Goal: Transaction & Acquisition: Purchase product/service

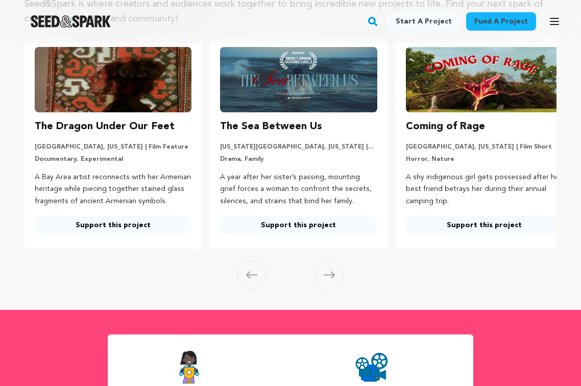
scroll to position [116, 0]
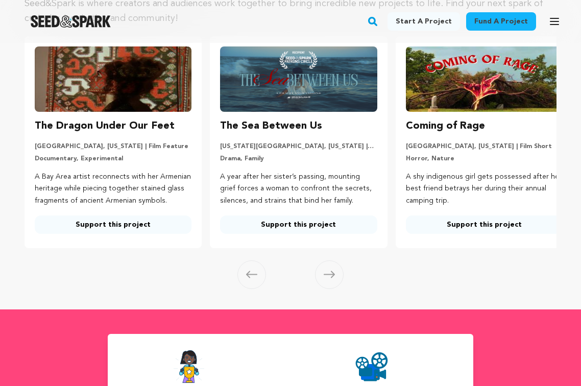
click at [307, 234] on link "Support this project" at bounding box center [298, 224] width 157 height 18
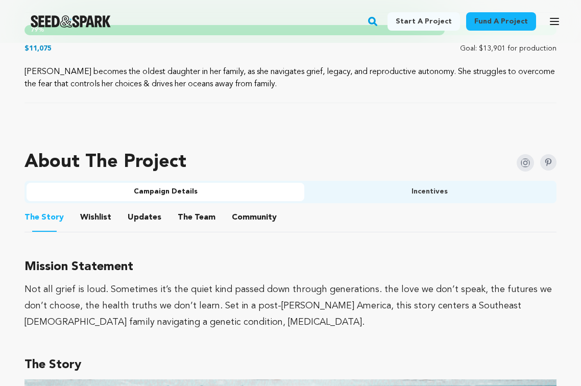
scroll to position [528, 0]
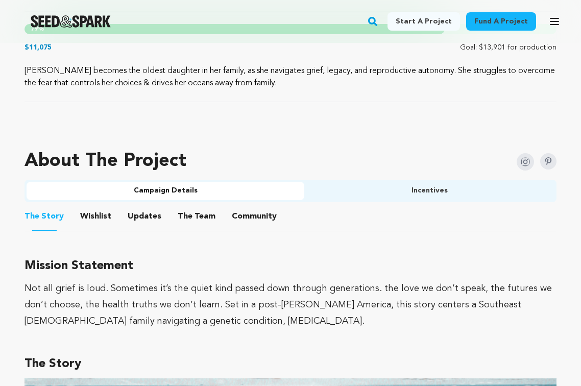
click at [195, 217] on button "The Team" at bounding box center [196, 218] width 24 height 24
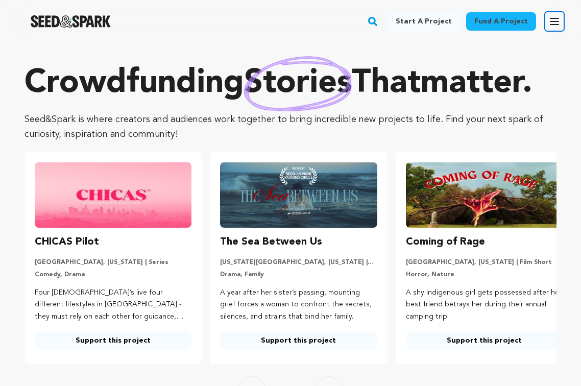
click at [552, 19] on icon "button" at bounding box center [554, 21] width 12 height 12
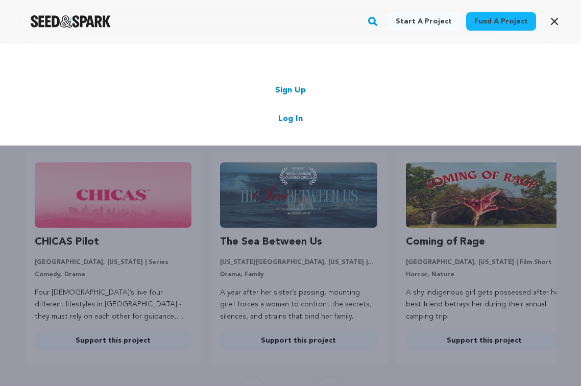
click at [287, 116] on link "Log In" at bounding box center [290, 119] width 24 height 12
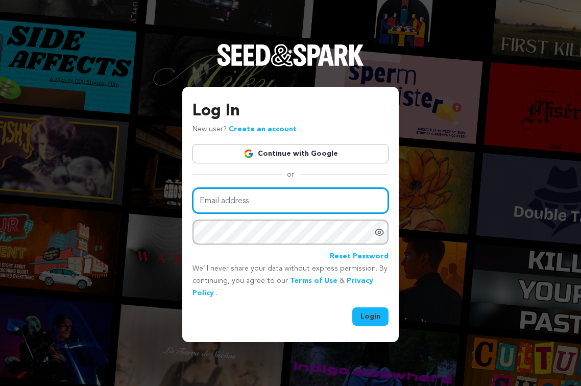
click at [246, 193] on input "Email address" at bounding box center [290, 201] width 196 height 26
type input "wcjern@gmail.com"
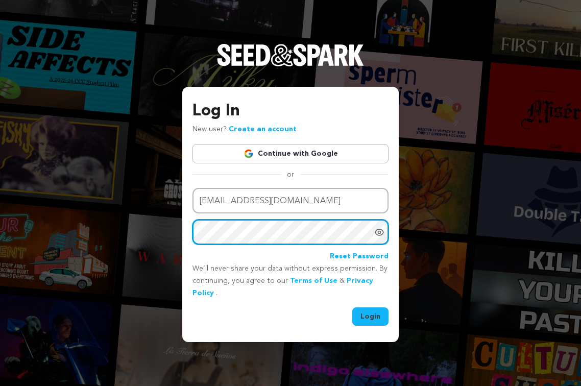
click at [352, 307] on button "Login" at bounding box center [370, 316] width 36 height 18
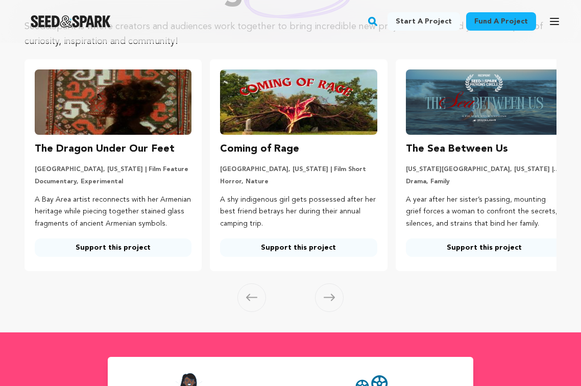
scroll to position [99, 0]
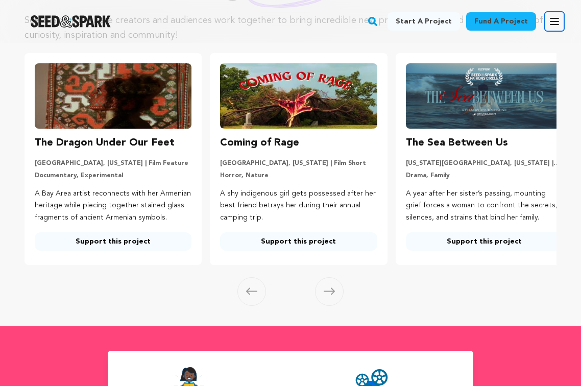
click at [555, 21] on icon "button" at bounding box center [554, 21] width 8 height 6
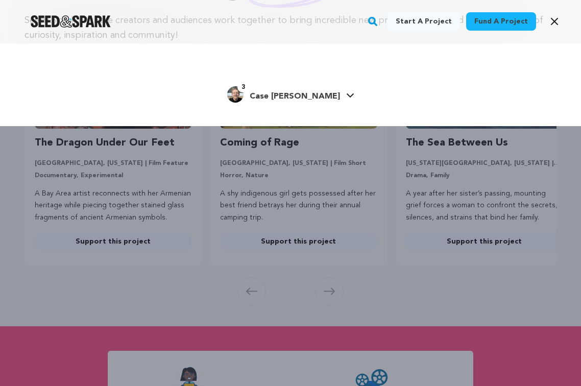
click at [249, 90] on span "3" at bounding box center [243, 87] width 12 height 10
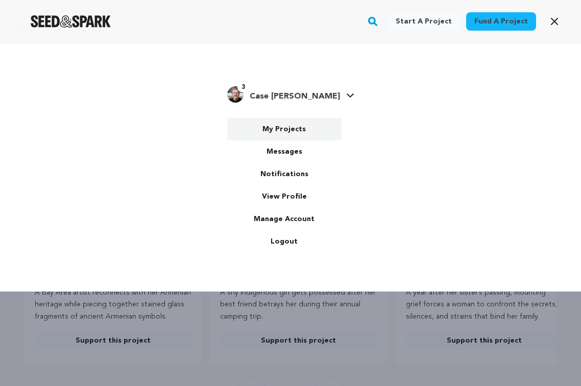
click at [297, 128] on link "My Projects" at bounding box center [284, 129] width 114 height 22
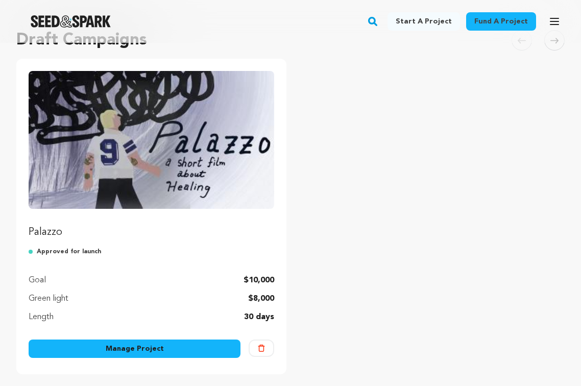
click at [48, 230] on p "Palazzo" at bounding box center [151, 232] width 245 height 14
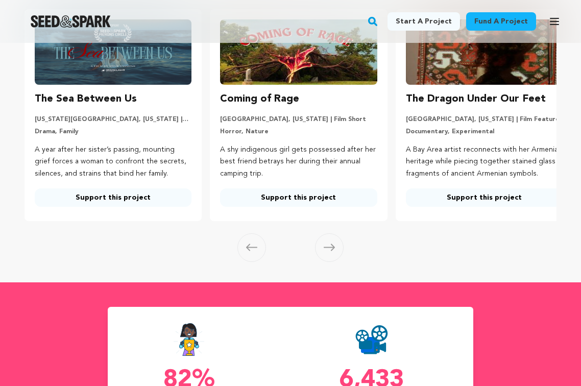
scroll to position [142, 0]
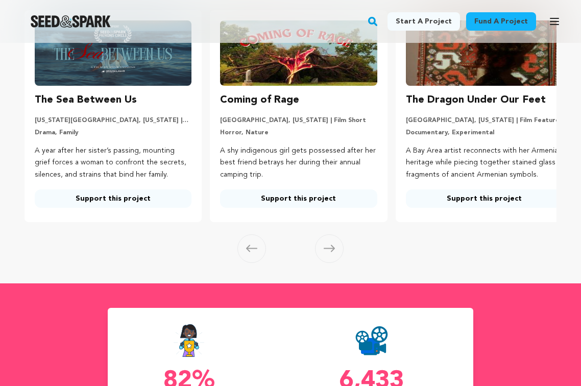
click at [445, 208] on link "Support this project" at bounding box center [484, 198] width 157 height 18
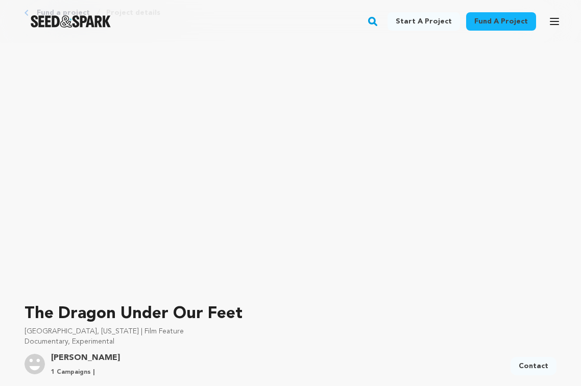
scroll to position [58, 0]
